Goal: Task Accomplishment & Management: Manage account settings

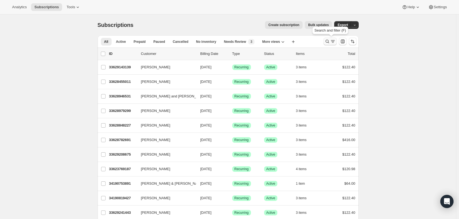
click at [329, 42] on icon "Search and filter results" at bounding box center [327, 41] width 5 height 5
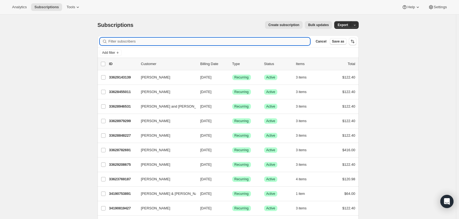
click at [168, 40] on input "Filter subscribers" at bounding box center [210, 42] width 202 height 8
paste input "[EMAIL_ADDRESS][DOMAIN_NAME]"
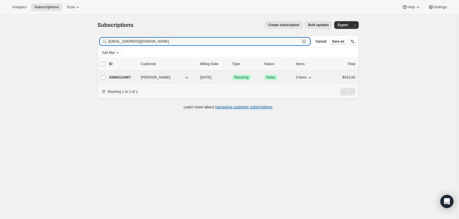
type input "[EMAIL_ADDRESS][DOMAIN_NAME]"
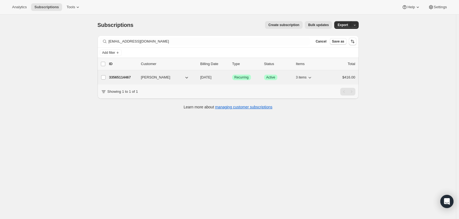
click at [122, 77] on p "33565114467" at bounding box center [122, 77] width 27 height 5
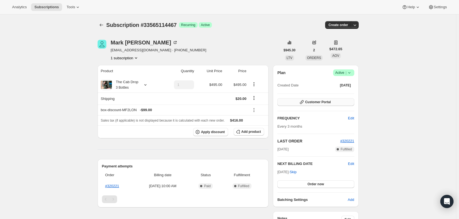
click at [326, 100] on button "Customer Portal" at bounding box center [315, 102] width 77 height 8
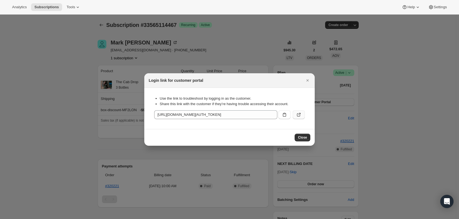
click at [296, 113] on button ":rcd:" at bounding box center [299, 115] width 12 height 9
click at [302, 136] on span "Close" at bounding box center [302, 138] width 9 height 4
